Goal: Task Accomplishment & Management: Use online tool/utility

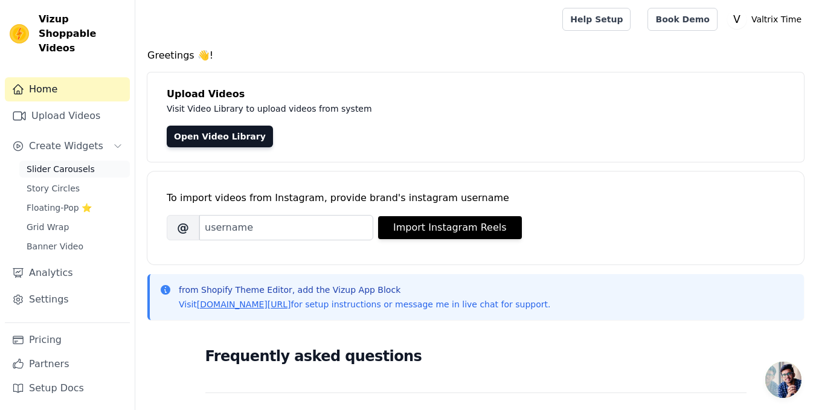
click at [58, 163] on span "Slider Carousels" at bounding box center [61, 169] width 68 height 12
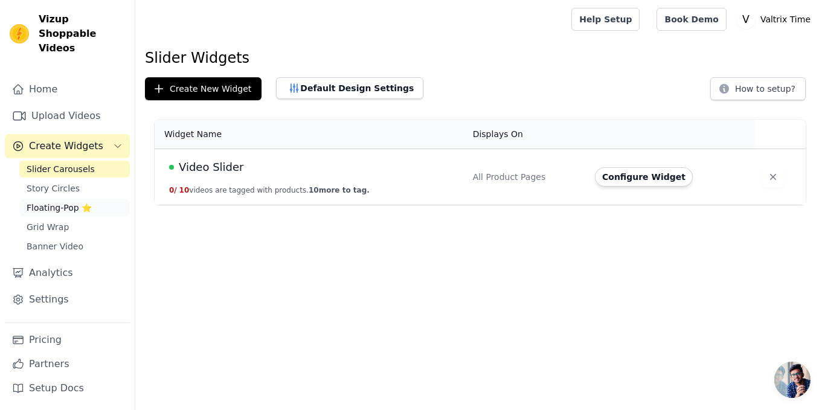
click at [88, 202] on span "Floating-Pop ⭐" at bounding box center [59, 208] width 65 height 12
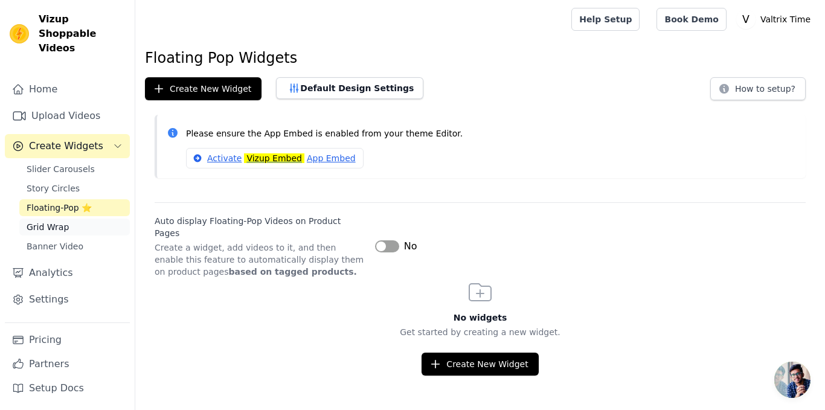
click at [80, 219] on link "Grid Wrap" at bounding box center [74, 227] width 111 height 17
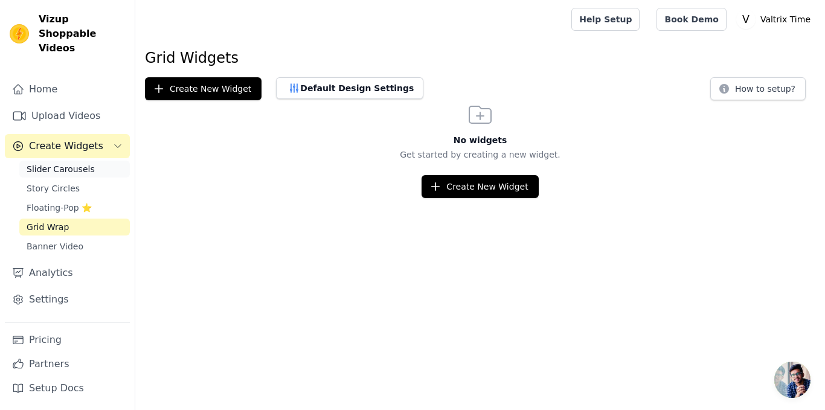
click at [72, 163] on span "Slider Carousels" at bounding box center [61, 169] width 68 height 12
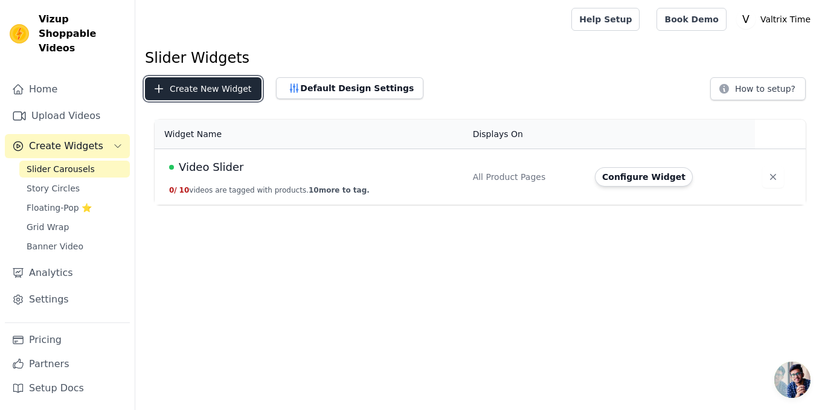
click at [205, 88] on button "Create New Widget" at bounding box center [203, 88] width 117 height 23
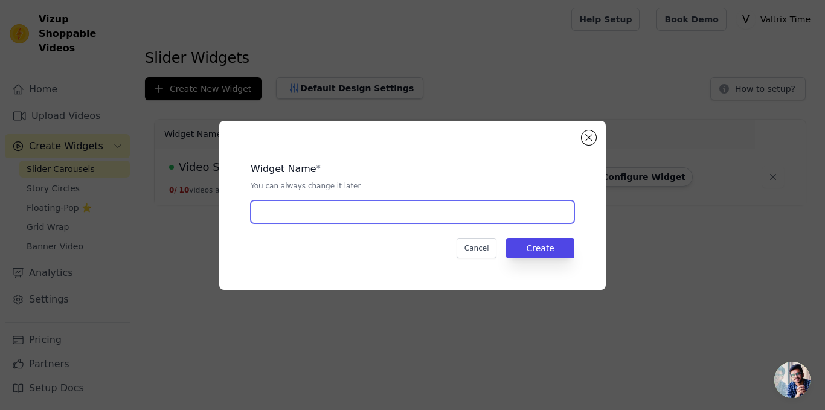
click at [339, 211] on input "text" at bounding box center [413, 212] width 324 height 23
type input "Reveiws Slider"
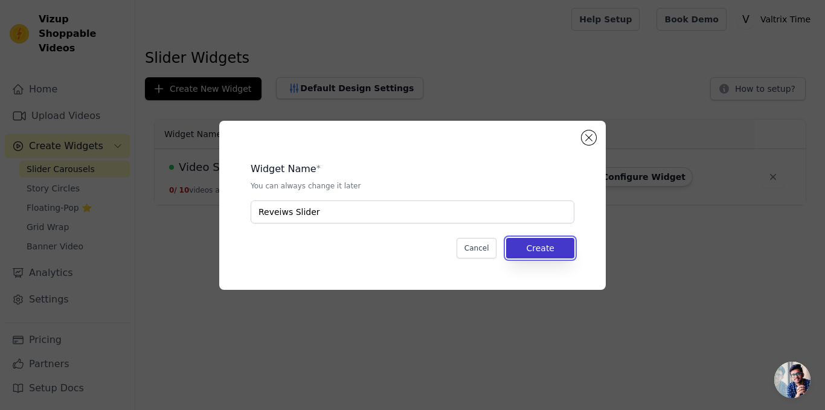
click at [552, 243] on button "Create" at bounding box center [540, 248] width 68 height 21
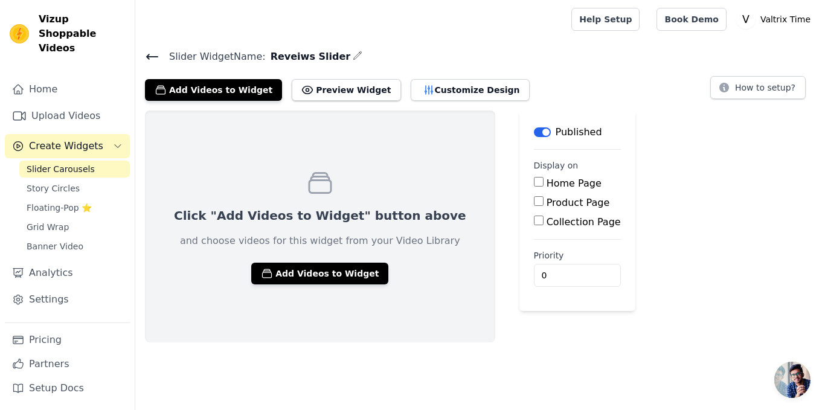
click at [147, 60] on icon at bounding box center [152, 57] width 14 height 14
